Goal: Information Seeking & Learning: Learn about a topic

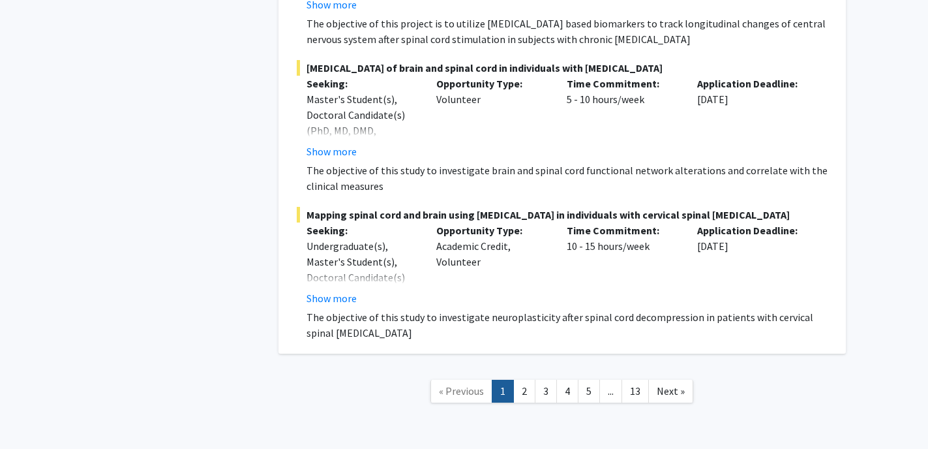
scroll to position [9670, 0]
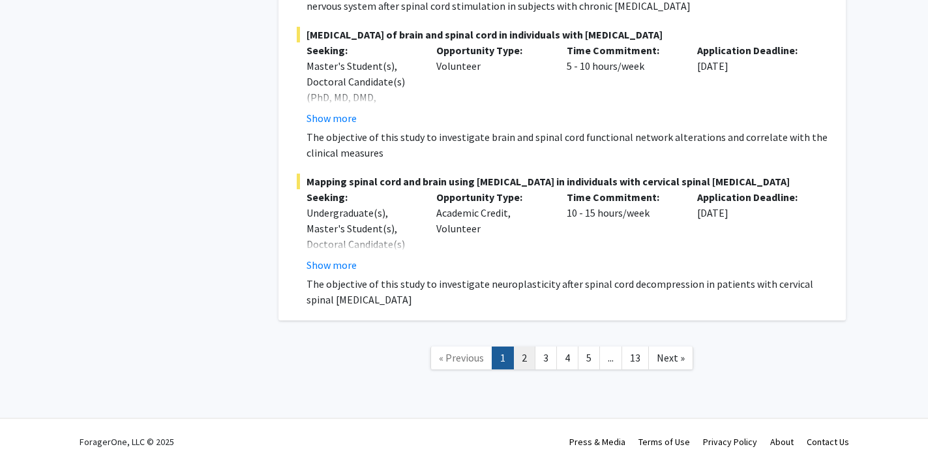
click at [520, 346] on link "2" at bounding box center [524, 357] width 22 height 23
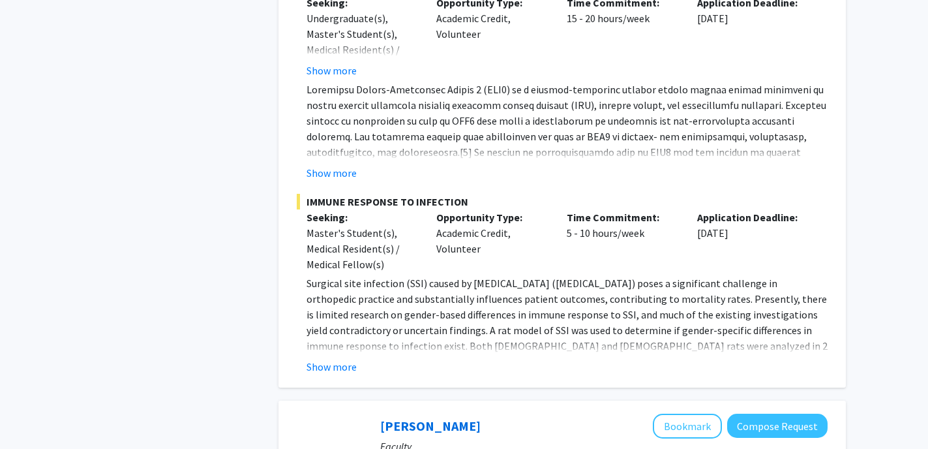
scroll to position [763, 0]
click at [345, 368] on button "Show more" at bounding box center [331, 365] width 50 height 16
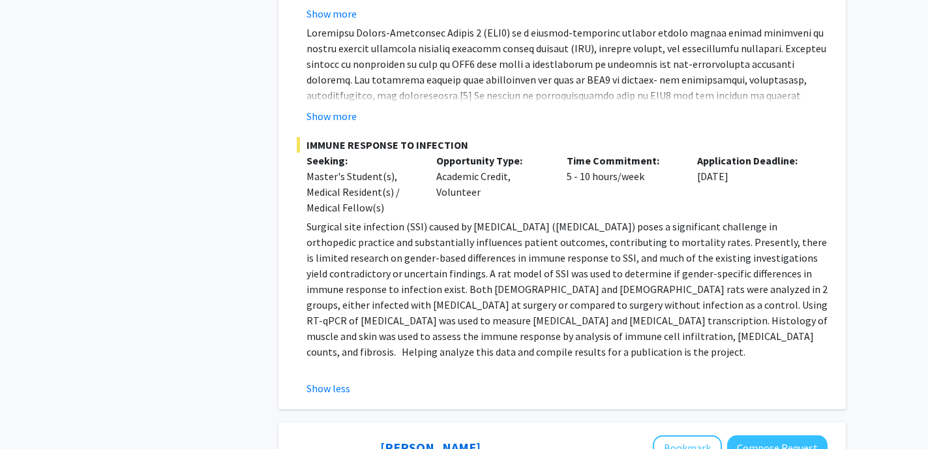
scroll to position [817, 0]
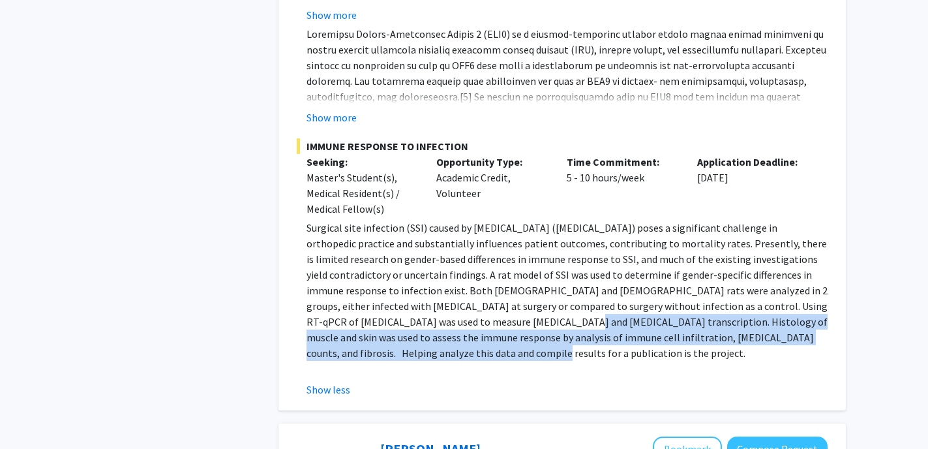
drag, startPoint x: 492, startPoint y: 325, endPoint x: 492, endPoint y: 349, distance: 24.8
click at [492, 349] on p "Surgical site infection (SSI) caused by [MEDICAL_DATA] ([MEDICAL_DATA]) poses a…" at bounding box center [566, 290] width 521 height 141
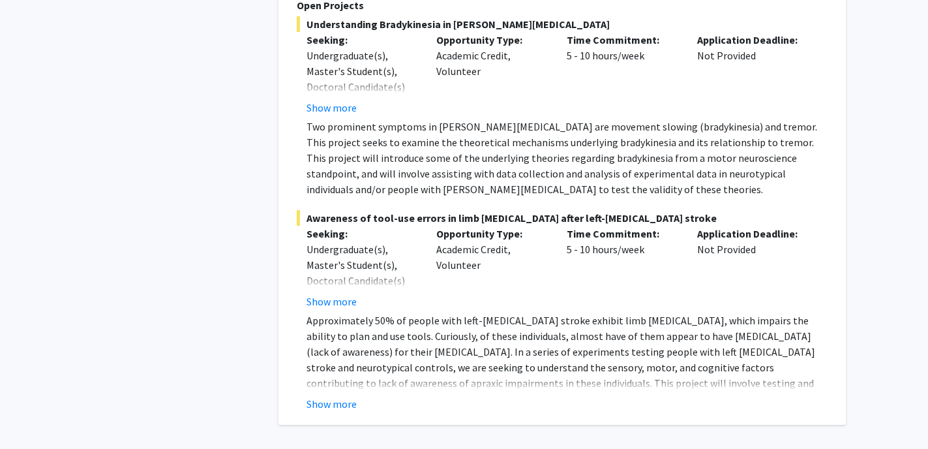
scroll to position [5127, 0]
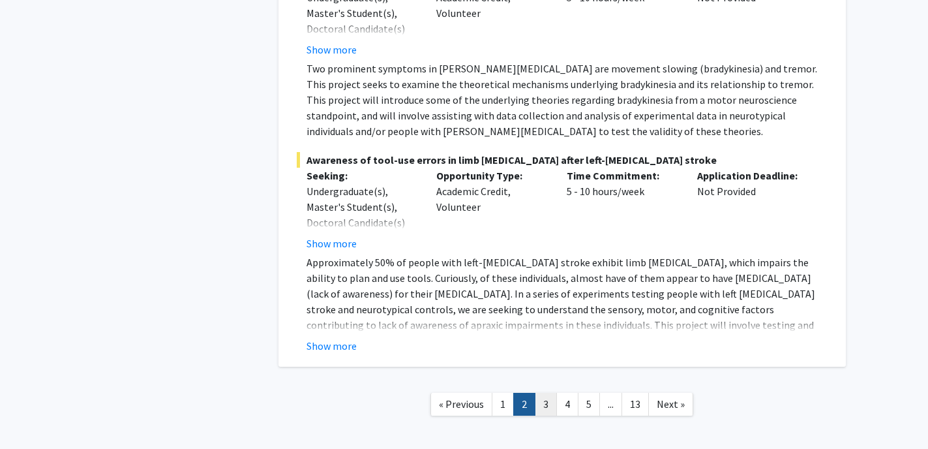
click at [546, 392] on link "3" at bounding box center [546, 403] width 22 height 23
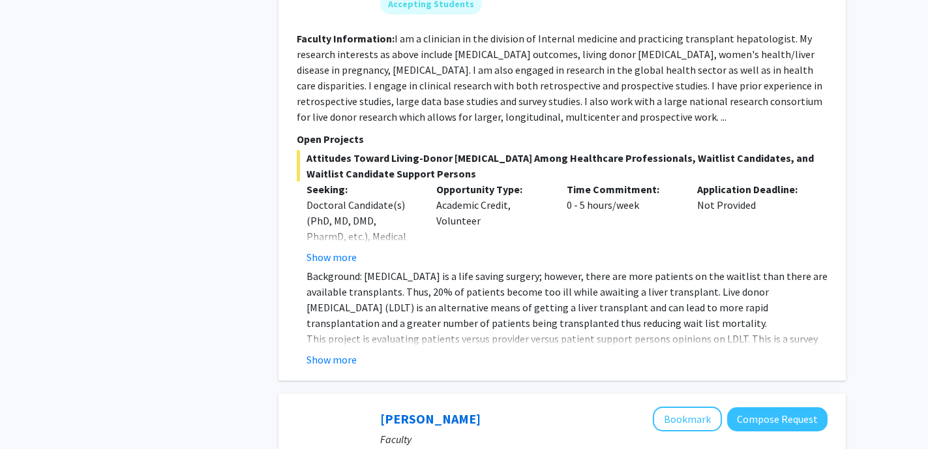
scroll to position [1458, 0]
click at [338, 351] on button "Show more" at bounding box center [331, 359] width 50 height 16
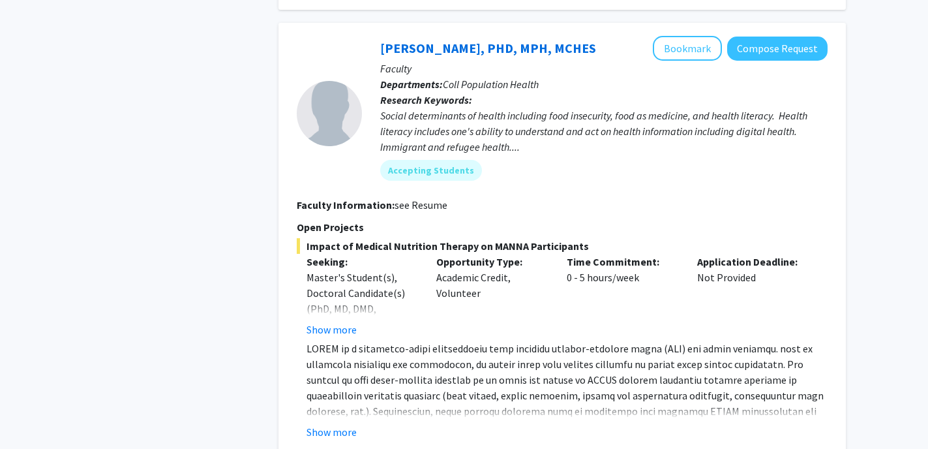
scroll to position [4508, 0]
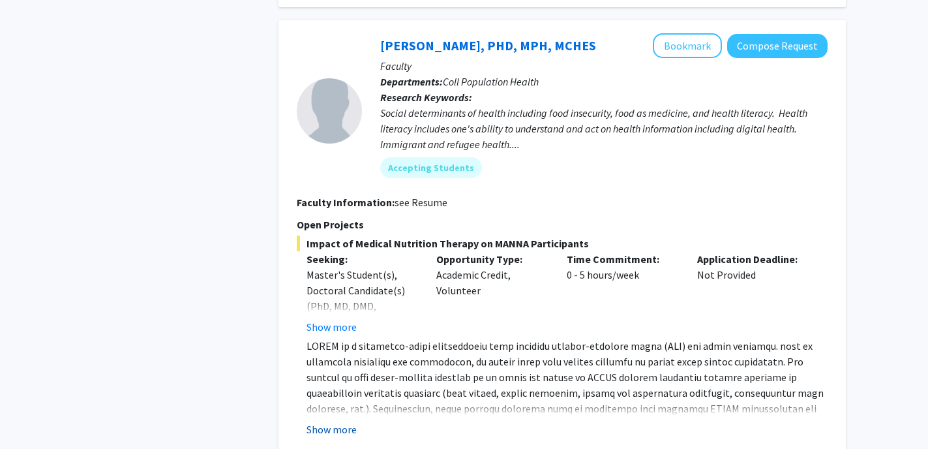
click at [331, 421] on button "Show more" at bounding box center [331, 429] width 50 height 16
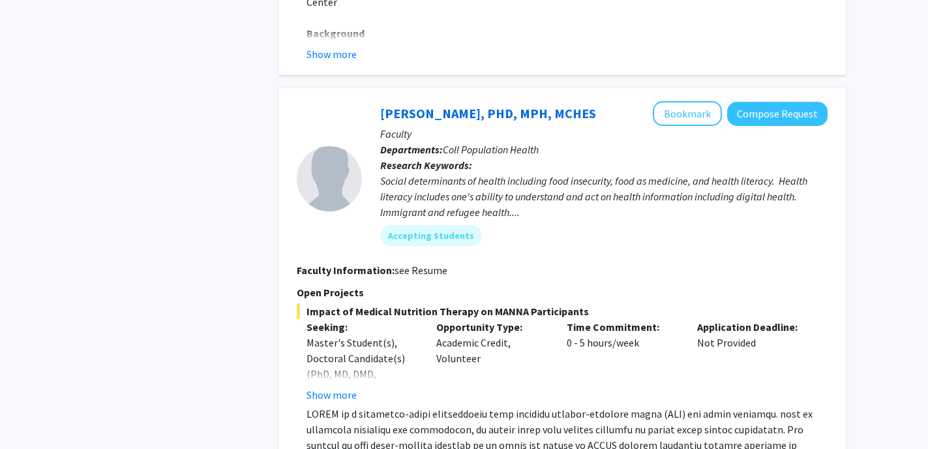
scroll to position [4439, 0]
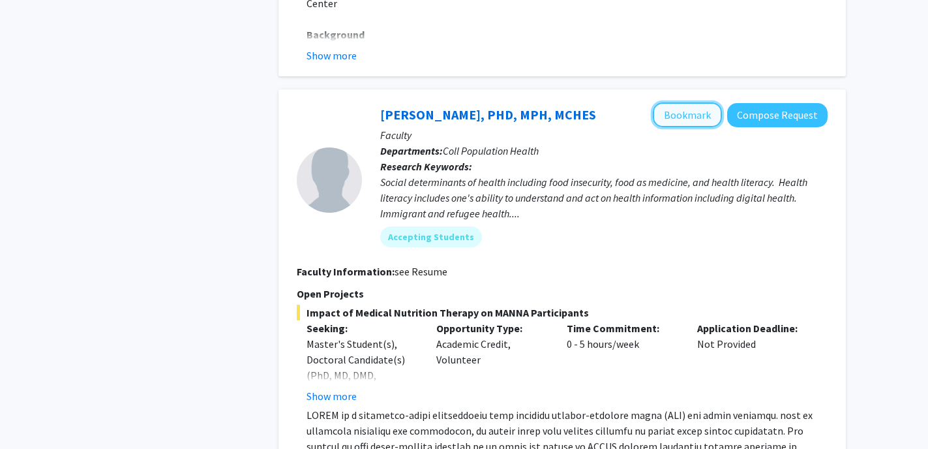
click at [702, 102] on button "Bookmark" at bounding box center [687, 114] width 69 height 25
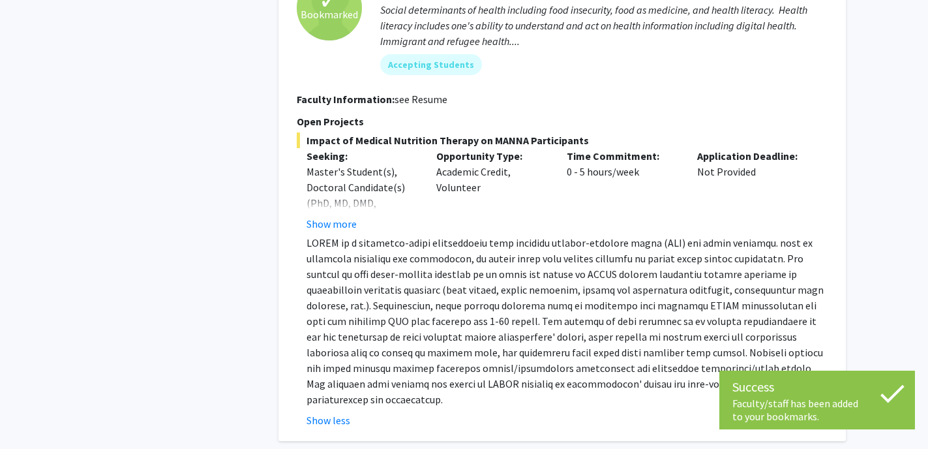
scroll to position [4700, 0]
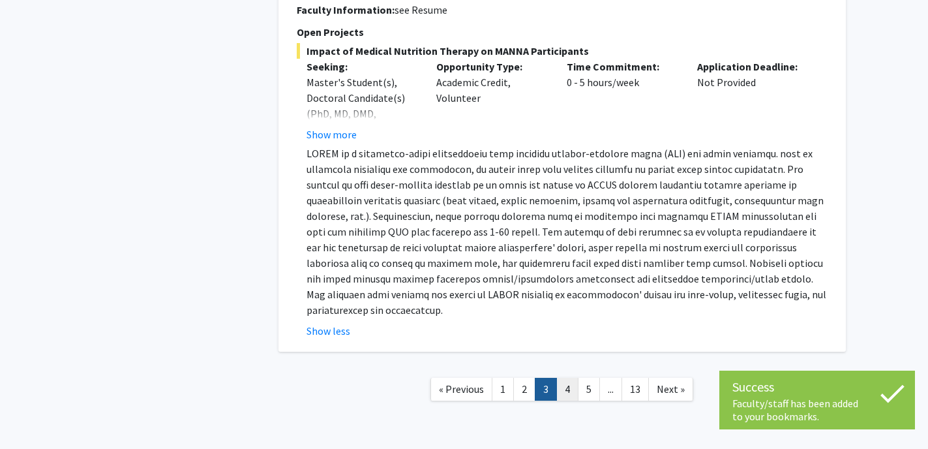
click at [565, 377] on link "4" at bounding box center [567, 388] width 22 height 23
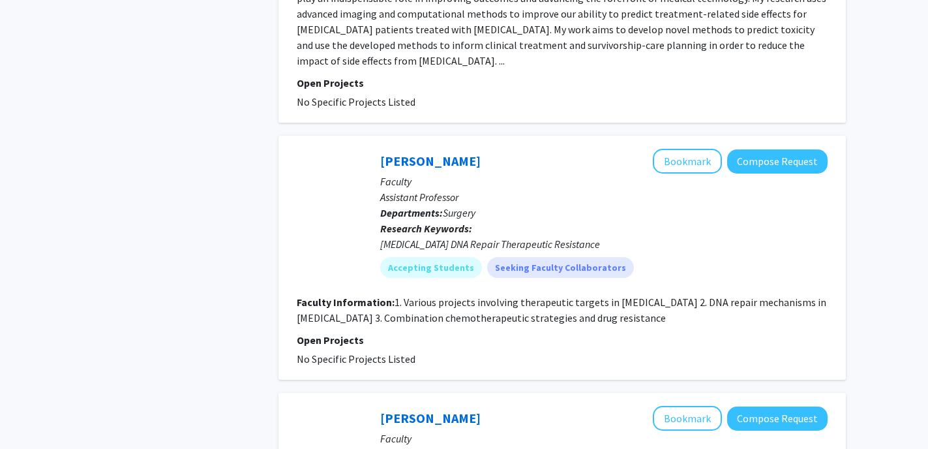
scroll to position [1407, 0]
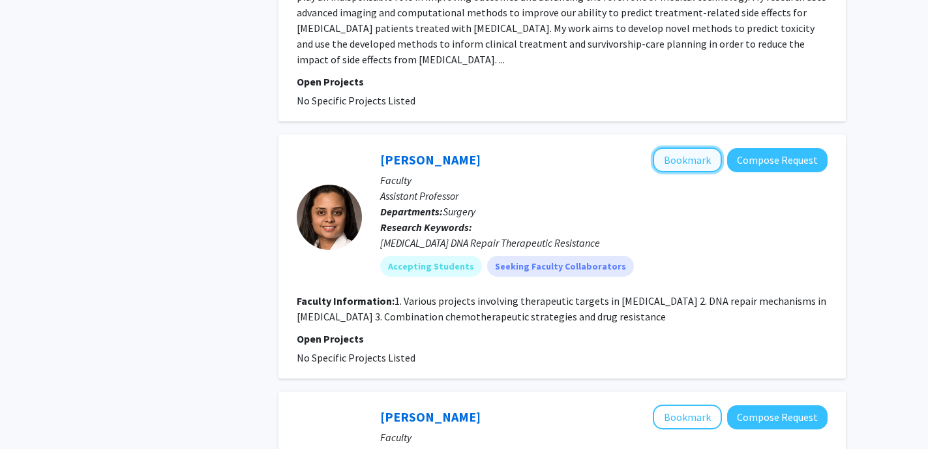
click at [698, 147] on button "Bookmark" at bounding box center [687, 159] width 69 height 25
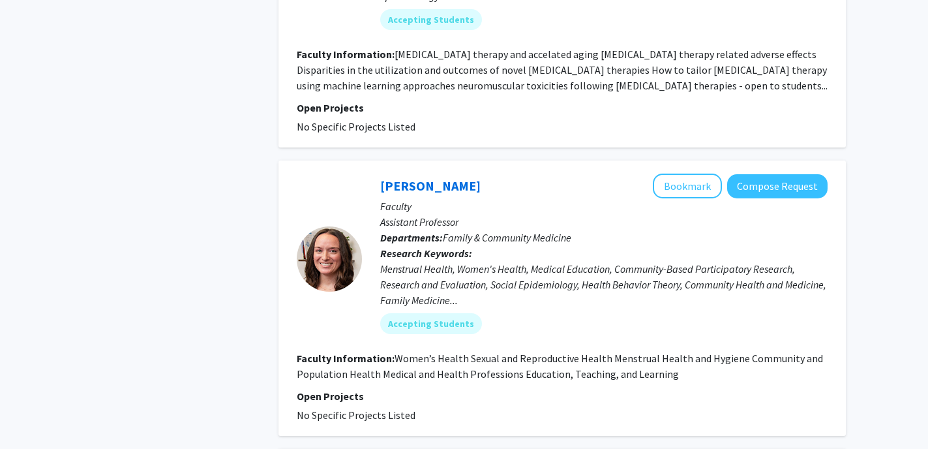
scroll to position [1948, 0]
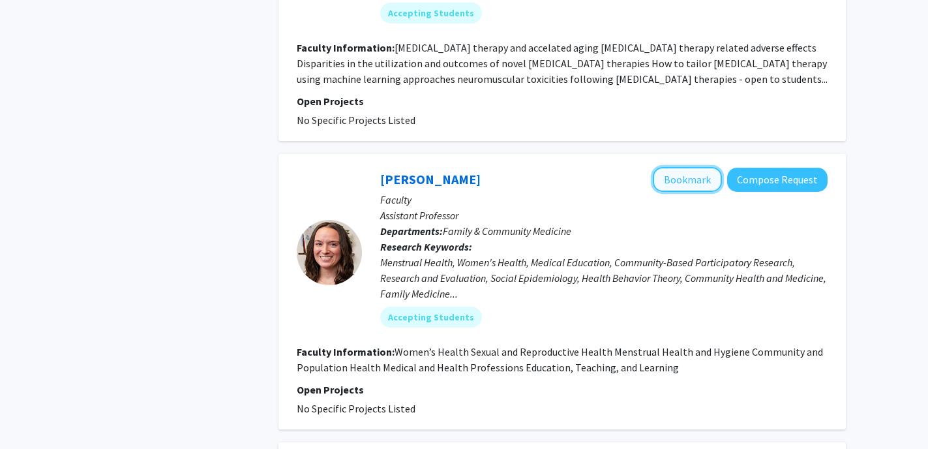
click at [701, 168] on button "Bookmark" at bounding box center [687, 179] width 69 height 25
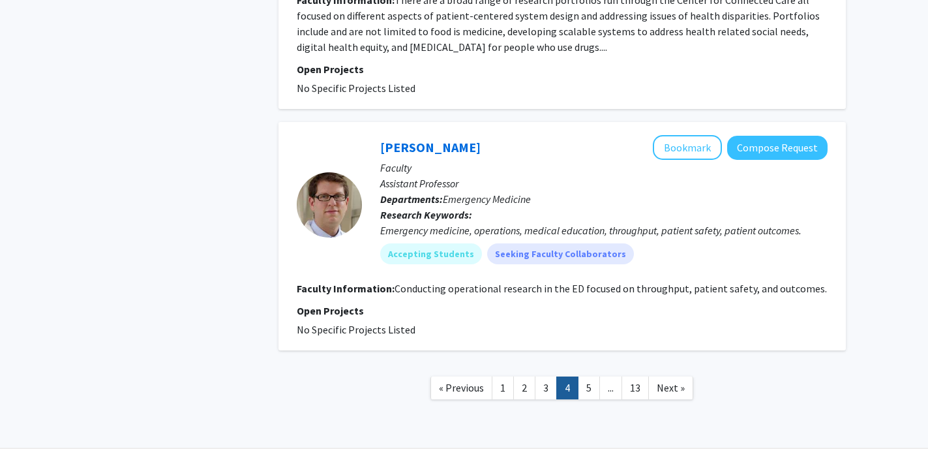
scroll to position [2846, 0]
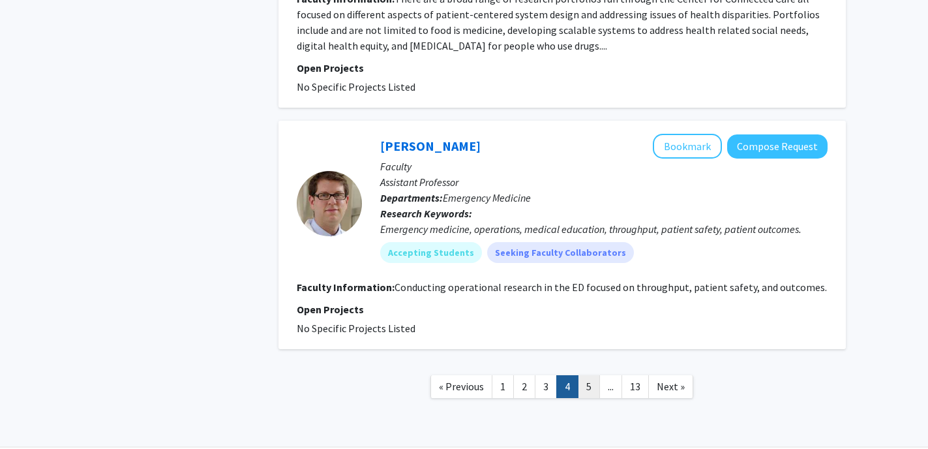
click at [580, 375] on link "5" at bounding box center [589, 386] width 22 height 23
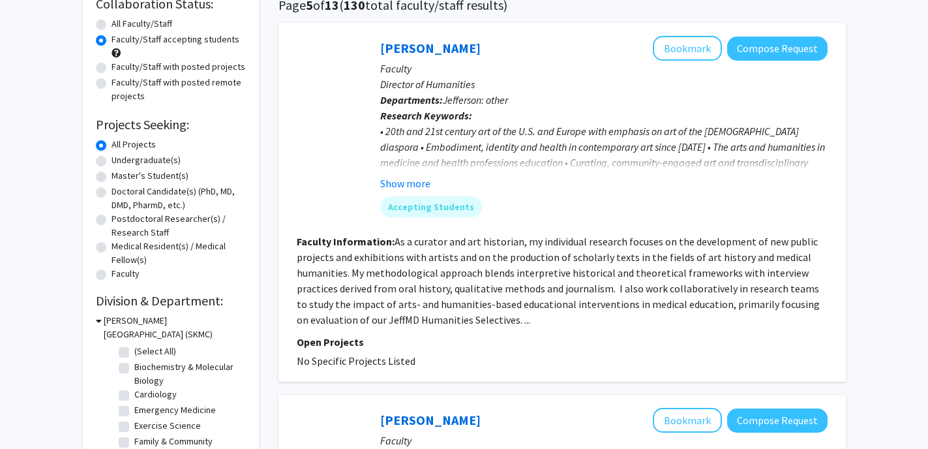
scroll to position [113, 0]
